Goal: Check status: Check status

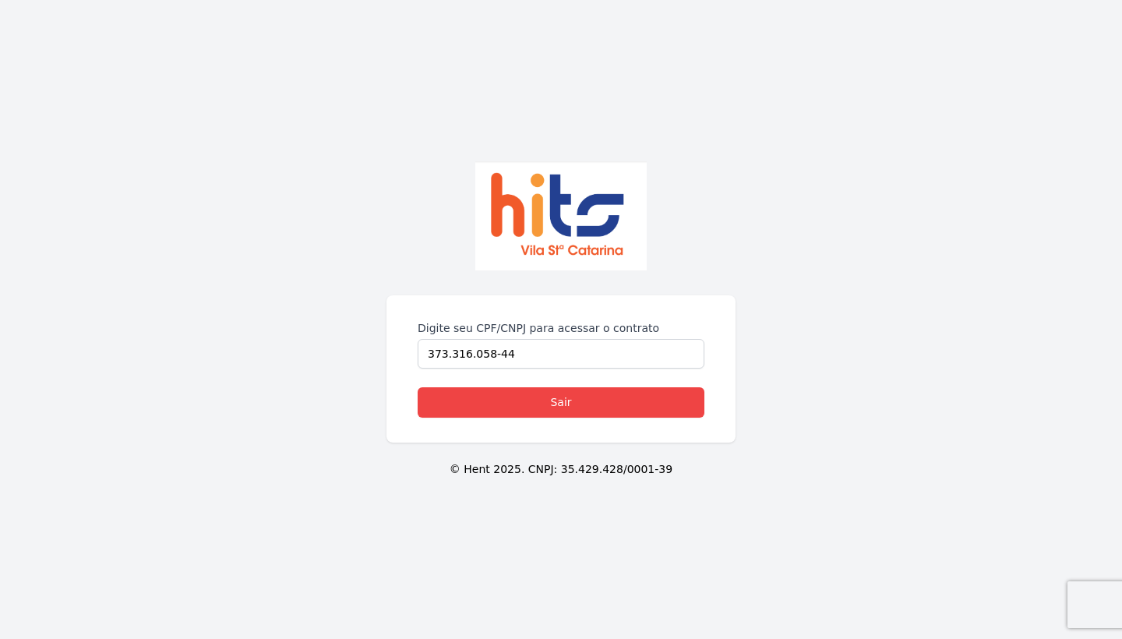
click at [554, 399] on link "Sair" at bounding box center [561, 402] width 287 height 30
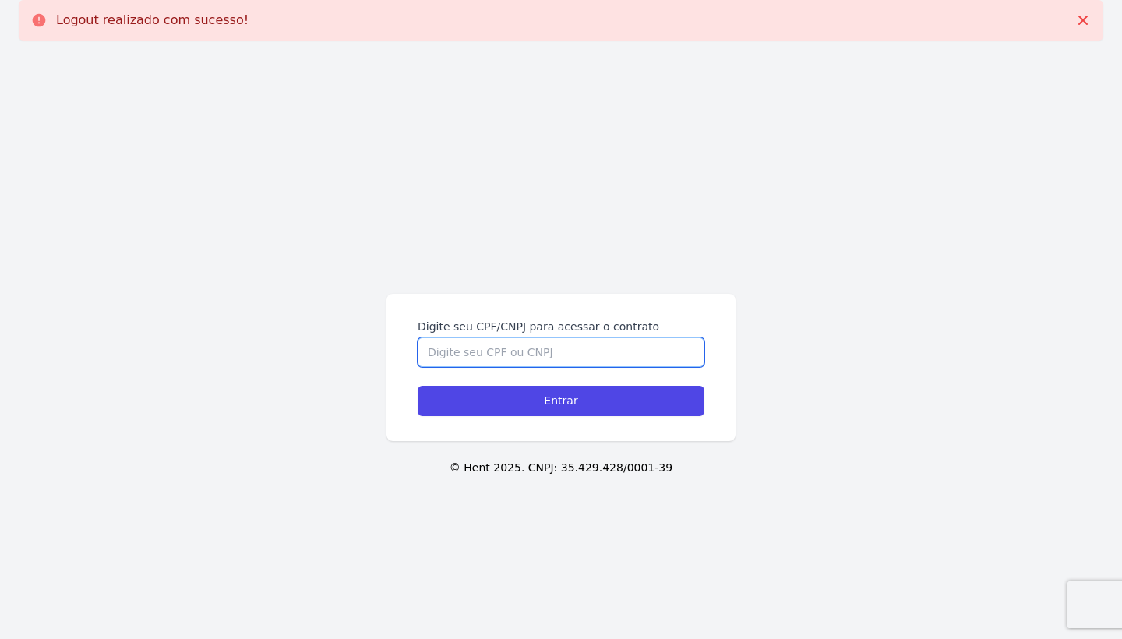
click at [565, 341] on input "Digite seu CPF/CNPJ para acessar o contrato" at bounding box center [561, 352] width 287 height 30
type input "37331605844"
click at [561, 401] on input "Entrar" at bounding box center [561, 401] width 287 height 30
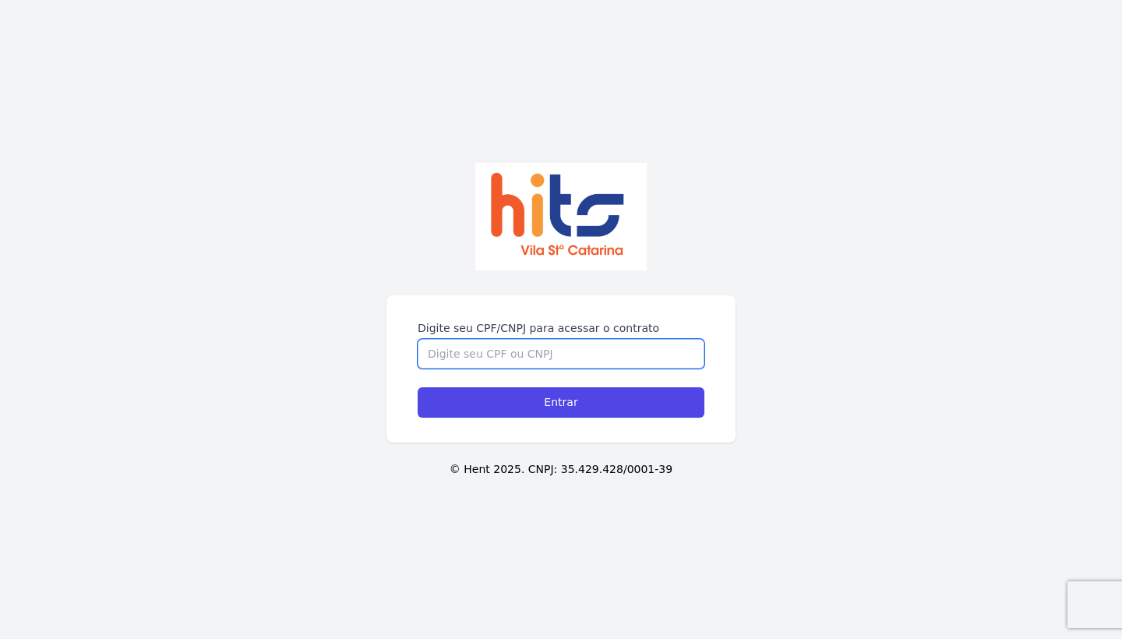
click at [449, 354] on input "Digite seu CPF/CNPJ para acessar o contrato" at bounding box center [561, 354] width 287 height 30
type input "373731605844"
click at [561, 402] on input "Entrar" at bounding box center [561, 402] width 287 height 30
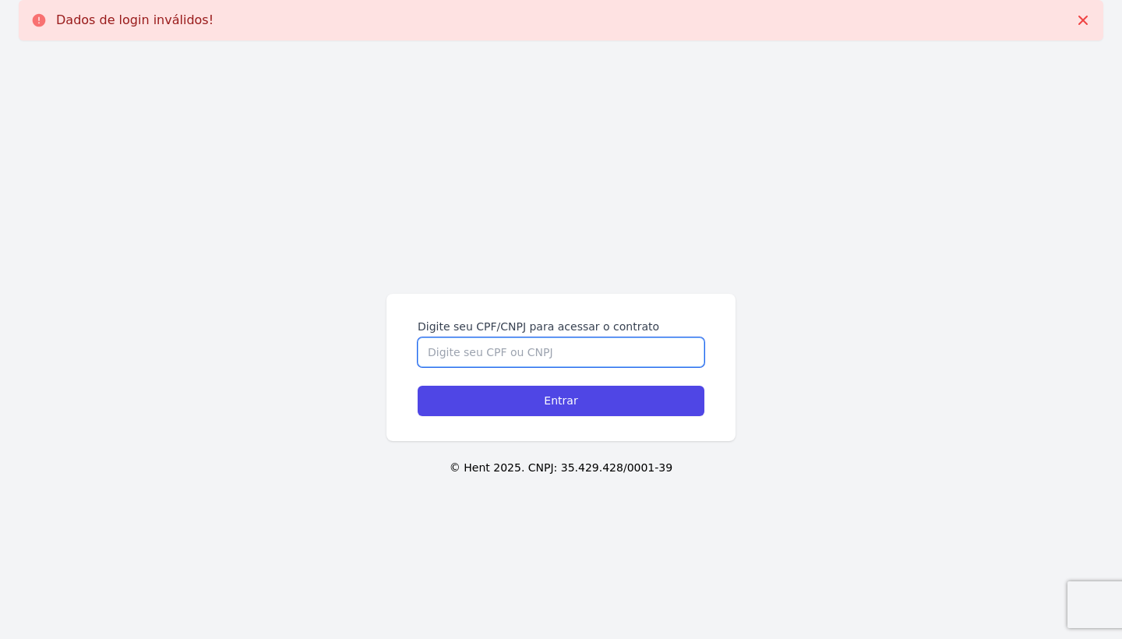
click at [480, 356] on input "Digite seu CPF/CNPJ para acessar o contrato" at bounding box center [561, 352] width 287 height 30
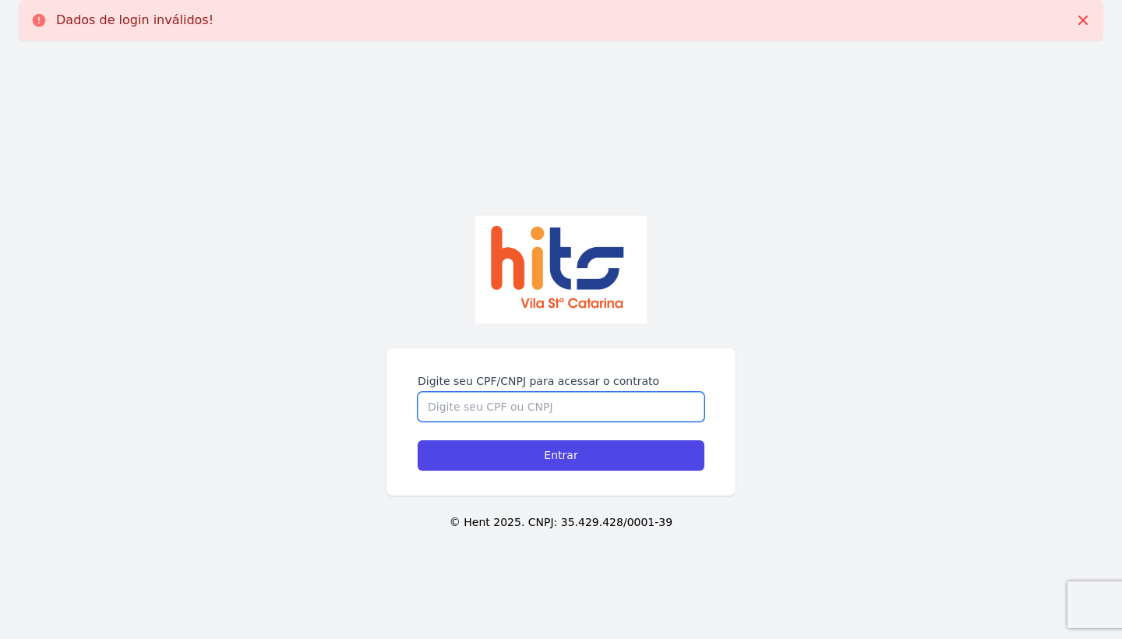
click at [564, 415] on input "Digite seu CPF/CNPJ para acessar o contrato" at bounding box center [561, 407] width 287 height 30
type input "37331605844"
click at [561, 455] on input "Entrar" at bounding box center [561, 455] width 287 height 30
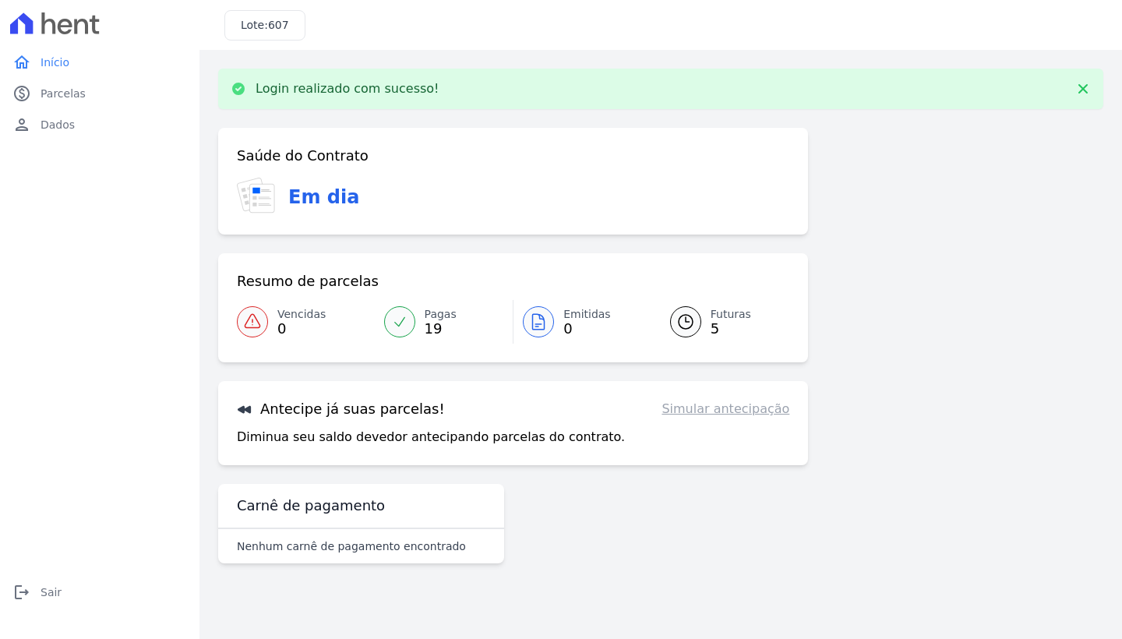
click at [726, 324] on span "5" at bounding box center [731, 329] width 41 height 12
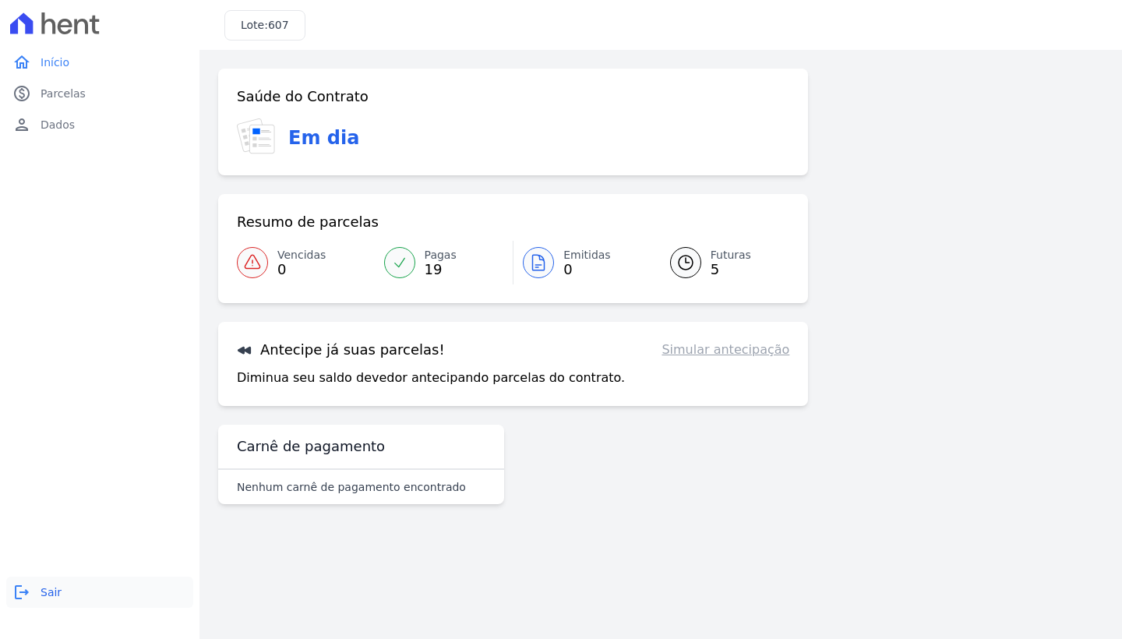
click at [38, 588] on link "logout Sair" at bounding box center [99, 592] width 187 height 31
